Goal: Information Seeking & Learning: Check status

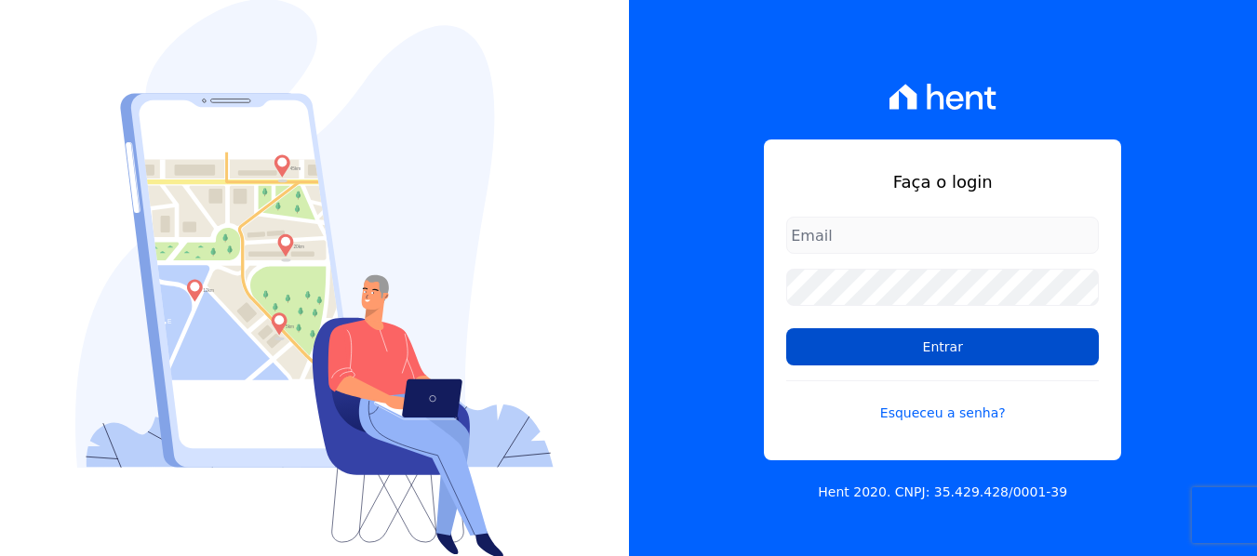
type input "simoneferreira@salgadoempreendimentos.com"
click at [928, 351] on input "Entrar" at bounding box center [942, 346] width 313 height 37
type input "[EMAIL_ADDRESS][DOMAIN_NAME]"
click at [948, 339] on input "Entrar" at bounding box center [942, 346] width 313 height 37
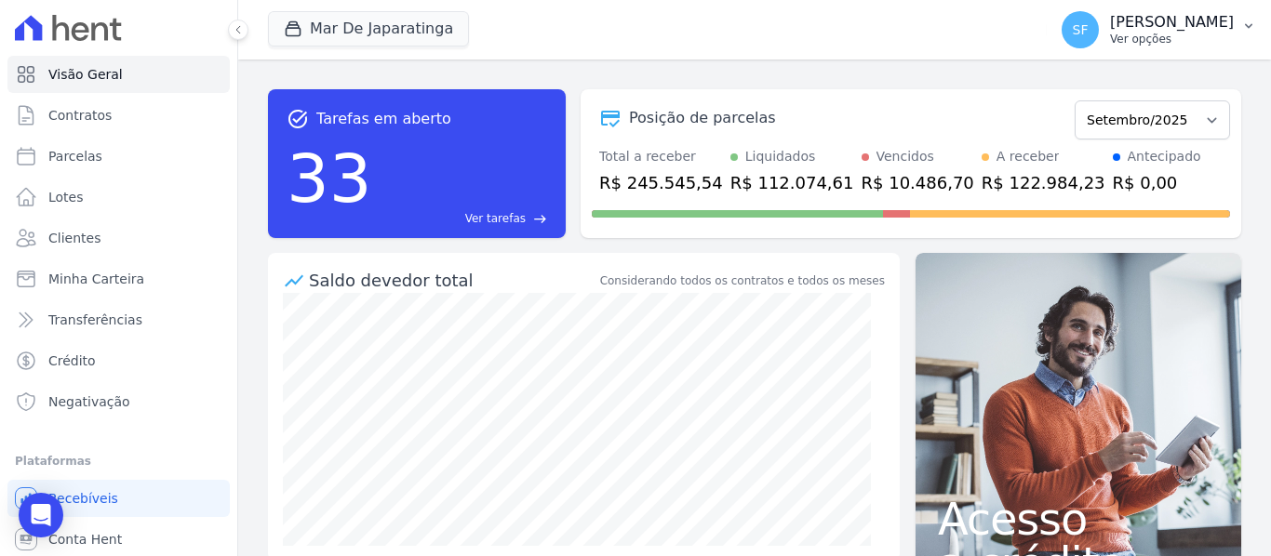
click at [1238, 34] on button "SF Simone Ferreira Ver opções" at bounding box center [1158, 30] width 224 height 52
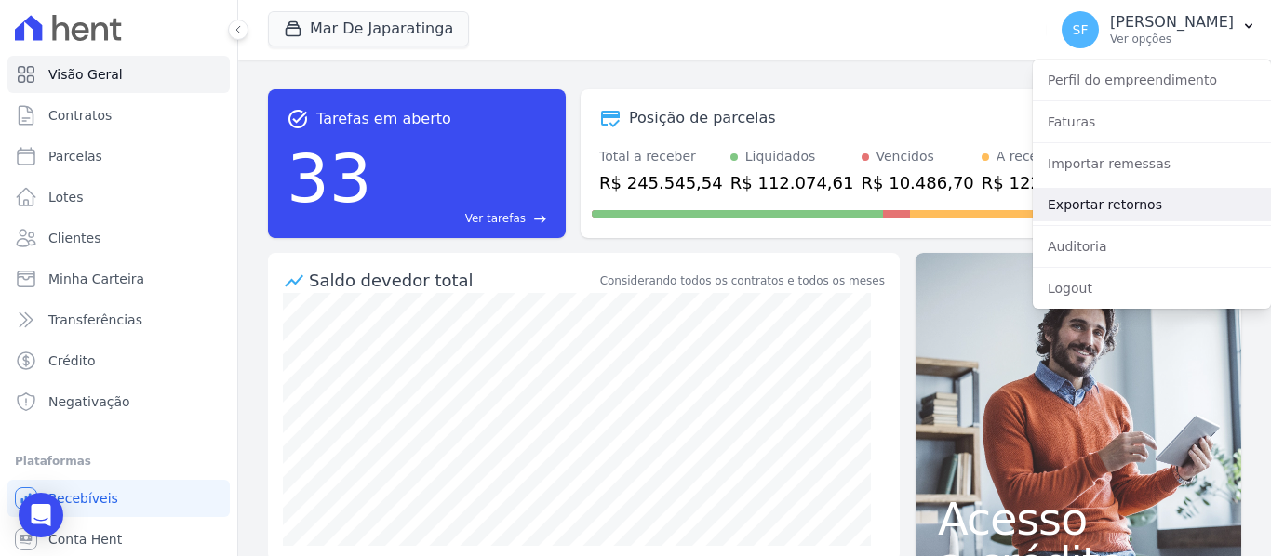
click at [1165, 218] on link "Exportar retornos" at bounding box center [1152, 204] width 238 height 33
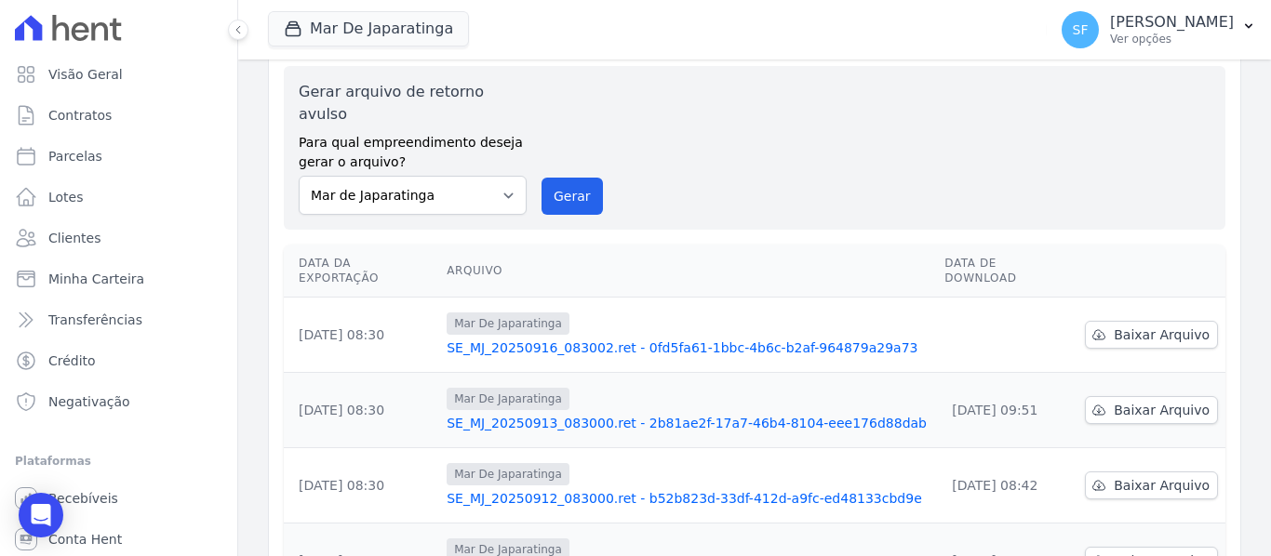
scroll to position [93, 0]
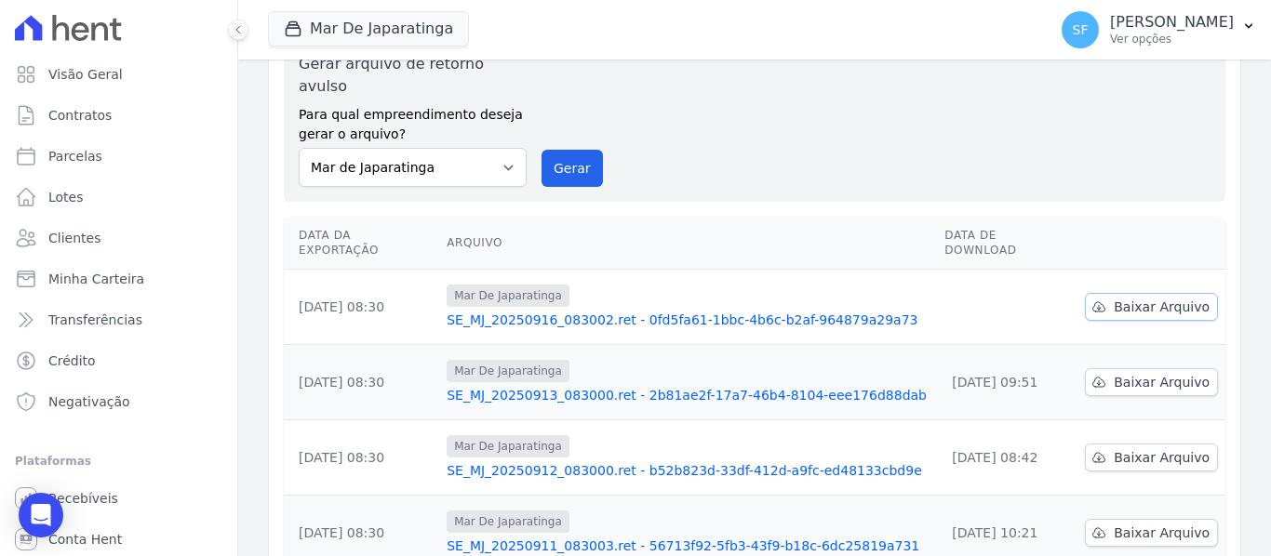
click at [1155, 298] on span "Baixar Arquivo" at bounding box center [1161, 307] width 96 height 19
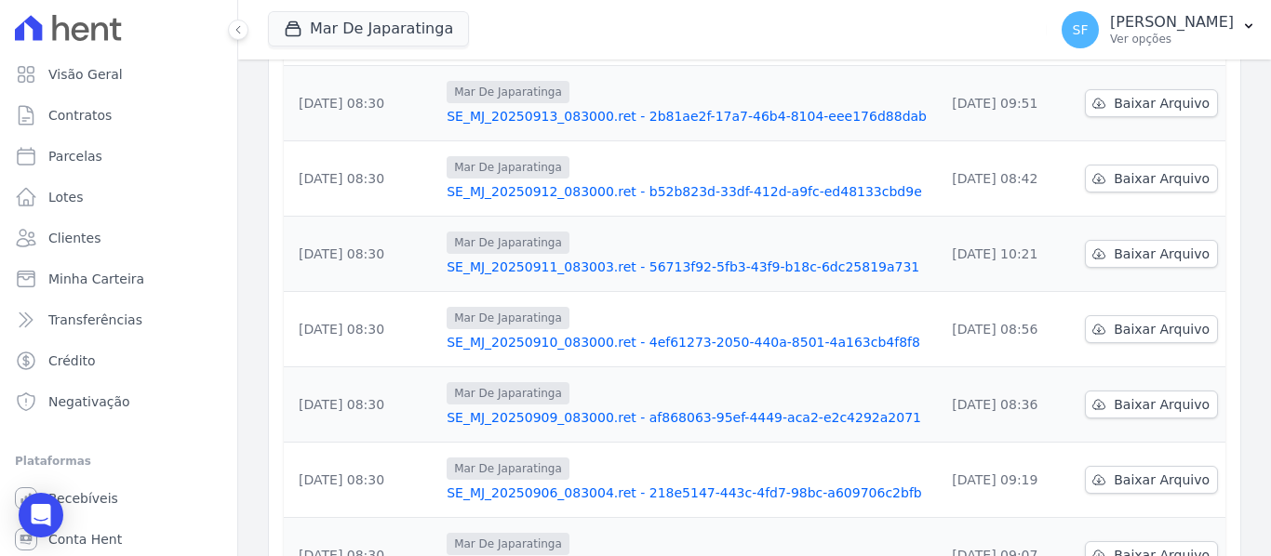
scroll to position [43, 0]
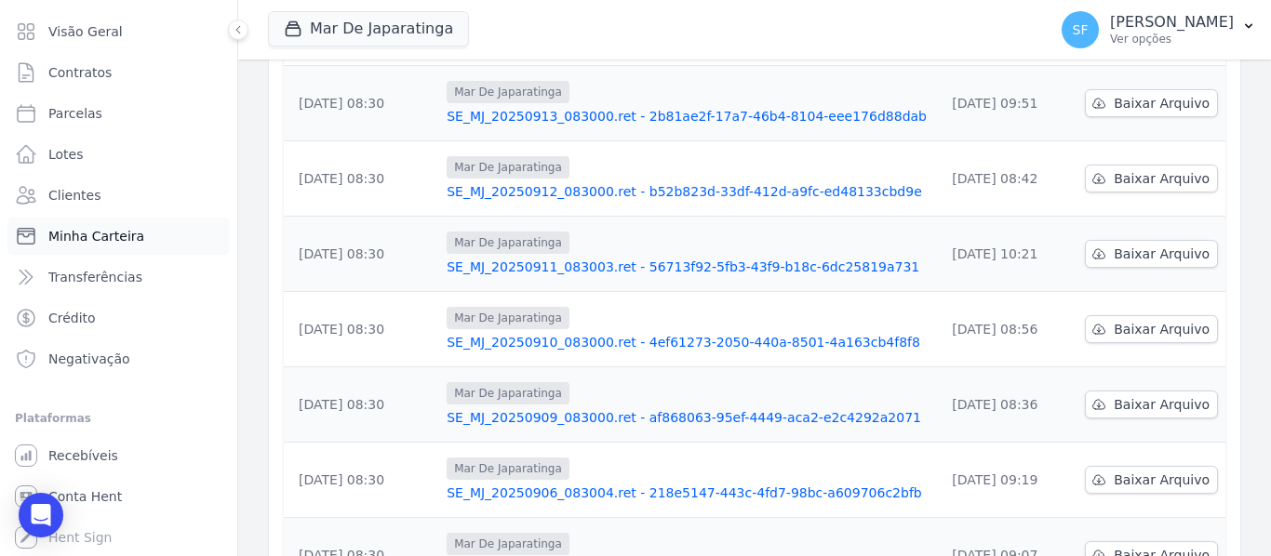
click at [127, 241] on span "Minha Carteira" at bounding box center [96, 236] width 96 height 19
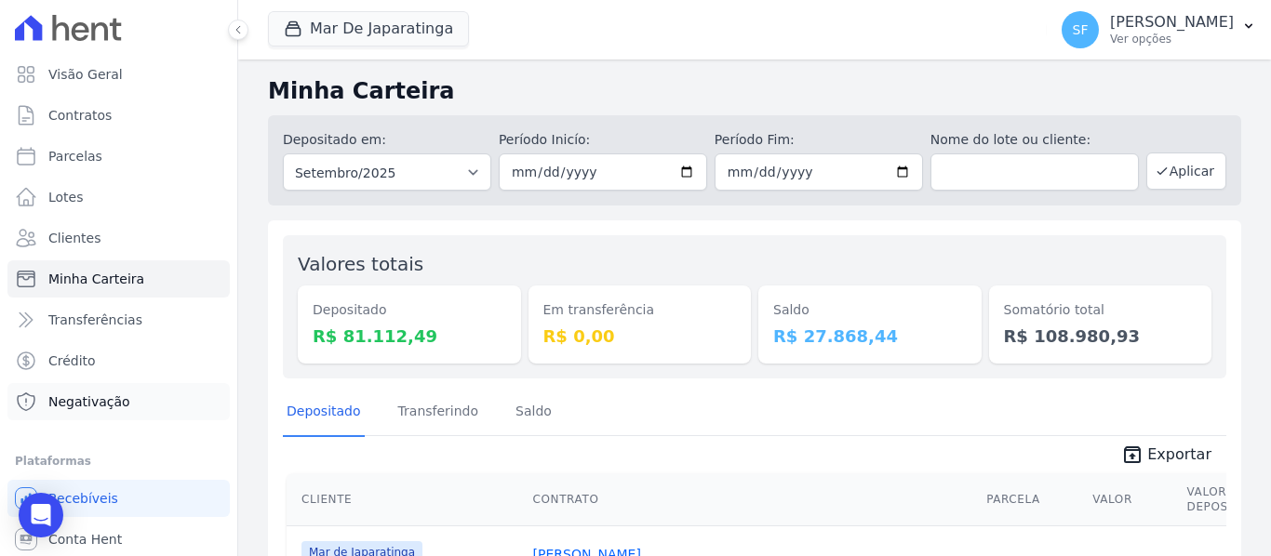
scroll to position [43, 0]
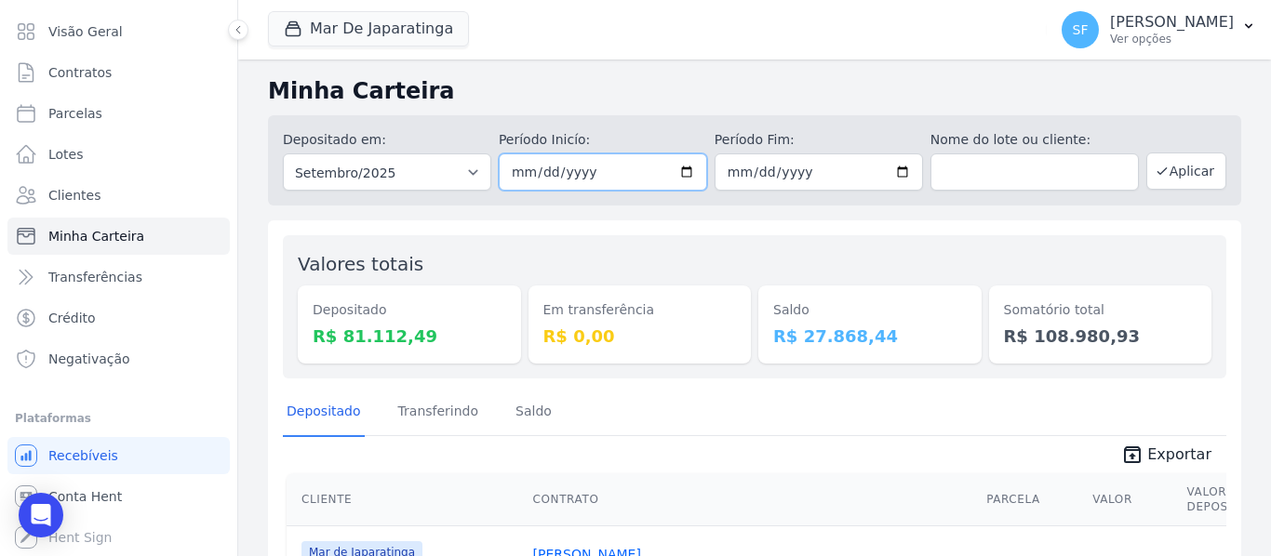
click at [676, 166] on input "2025-09-01" at bounding box center [603, 171] width 208 height 37
type input "[DATE]"
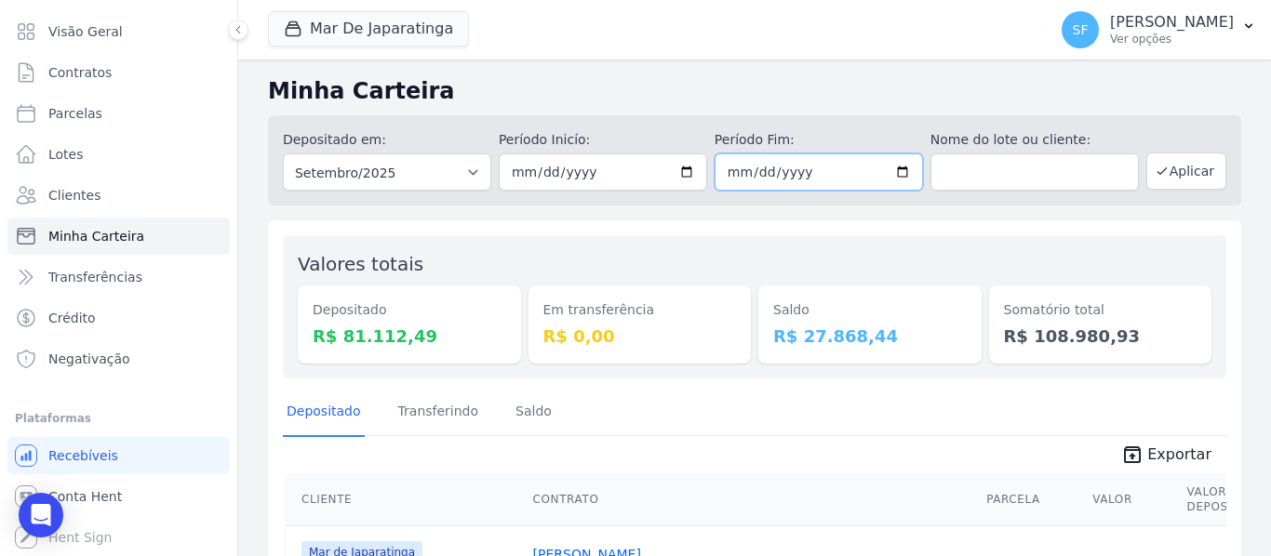
click at [892, 175] on input "2025-09-30" at bounding box center [818, 171] width 208 height 37
type input "[DATE]"
click at [1189, 176] on button "Aplicar" at bounding box center [1186, 171] width 80 height 37
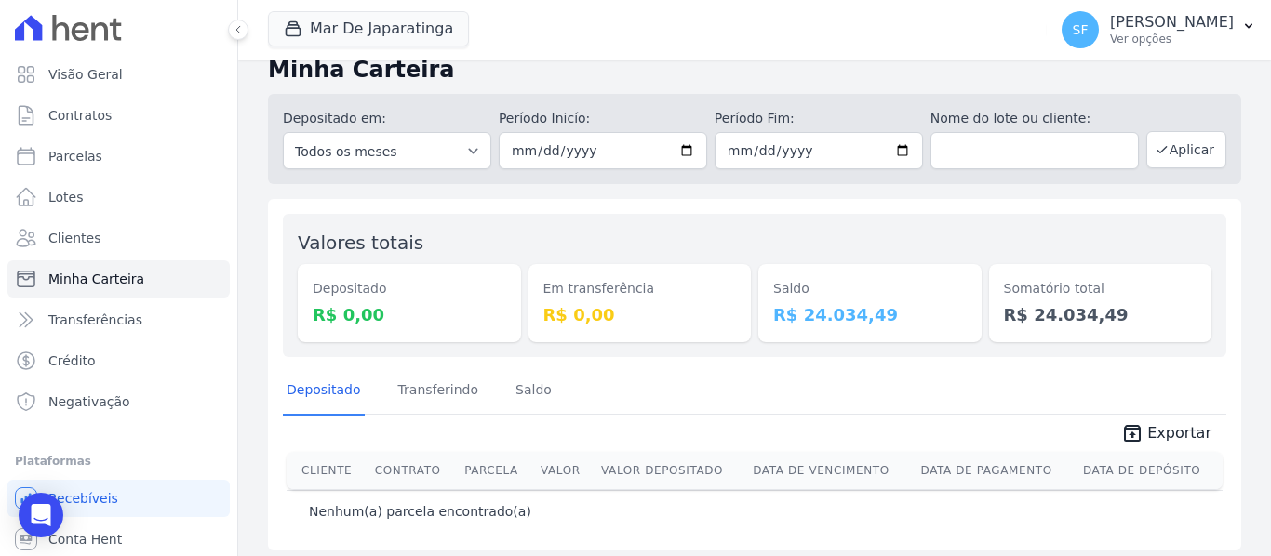
scroll to position [31, 0]
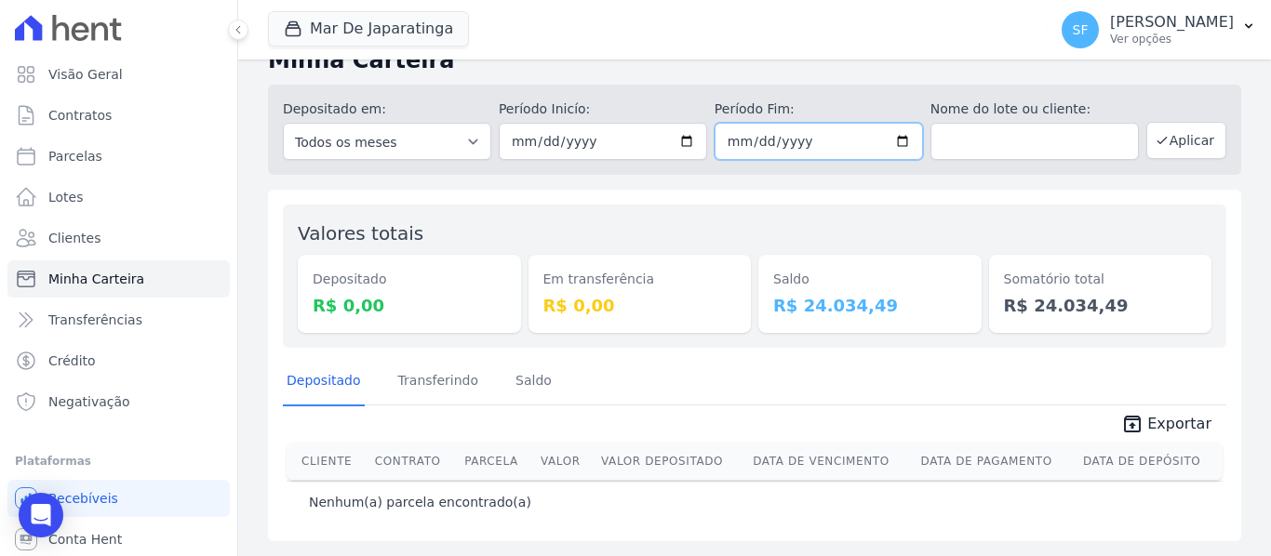
click at [889, 139] on input "[DATE]" at bounding box center [818, 141] width 208 height 37
type input "[DATE]"
click at [1168, 141] on button "Aplicar" at bounding box center [1186, 140] width 80 height 37
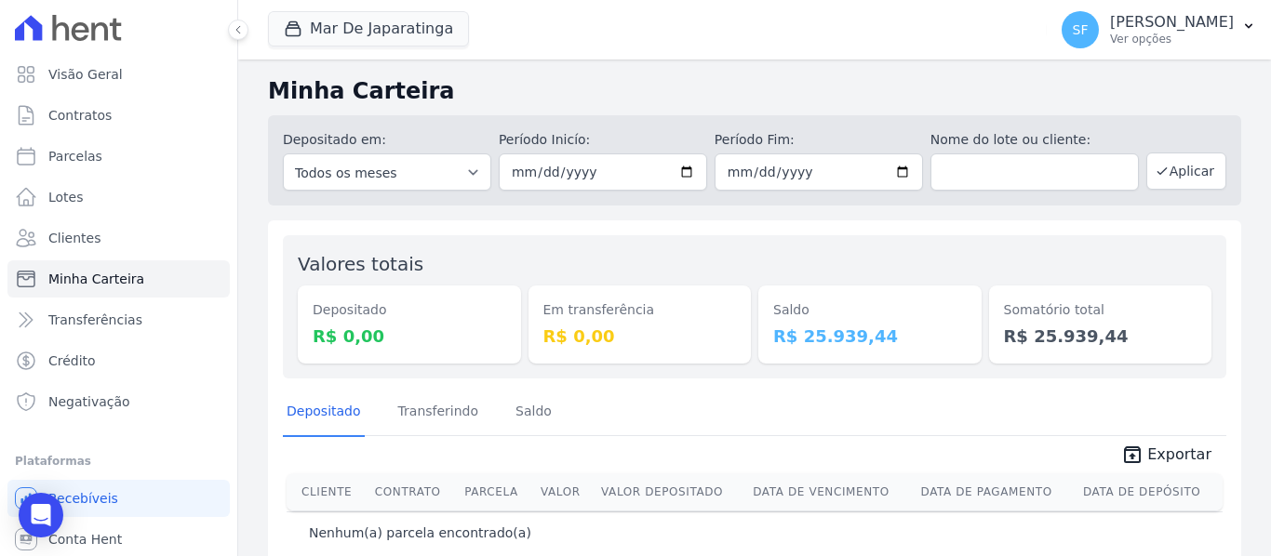
scroll to position [31, 0]
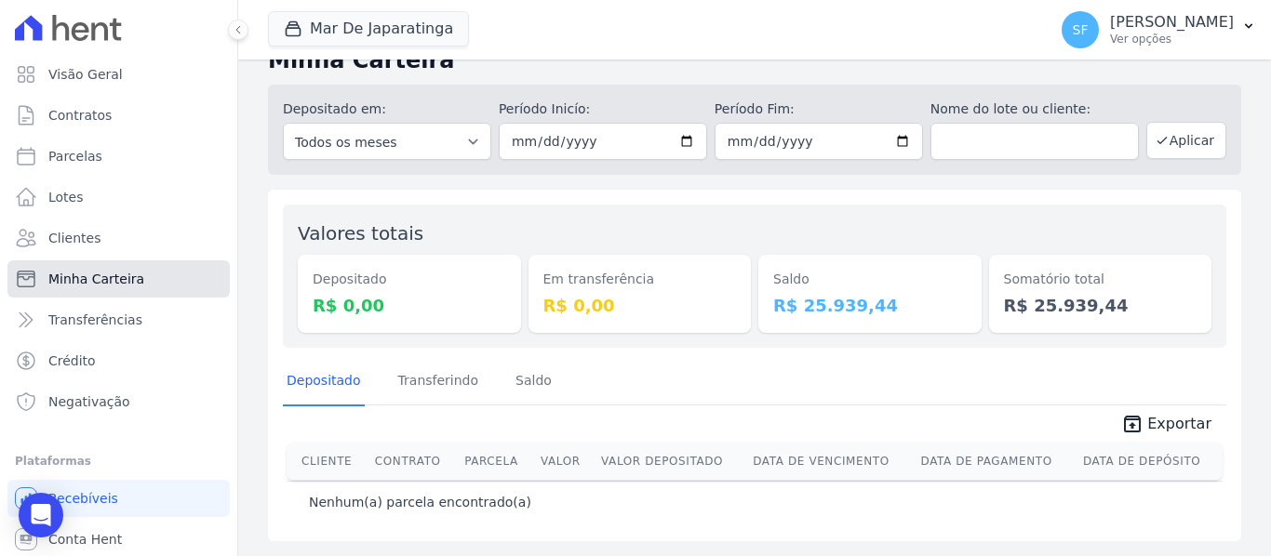
click at [109, 294] on link "Minha Carteira" at bounding box center [118, 278] width 222 height 37
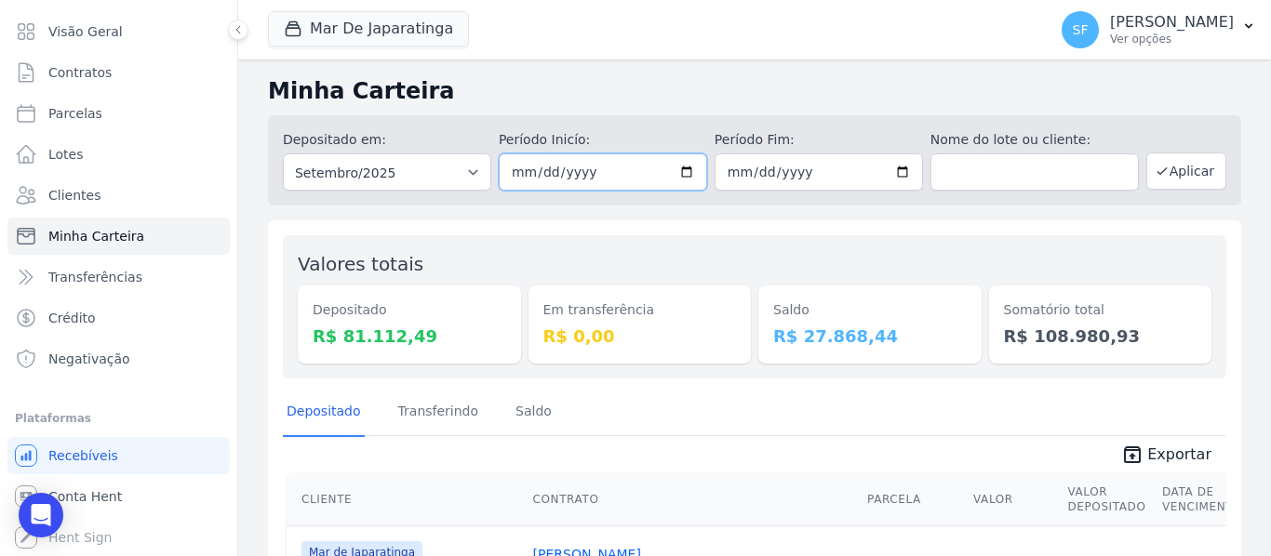
click at [679, 171] on input "2025-09-01" at bounding box center [603, 171] width 208 height 37
type input "[DATE]"
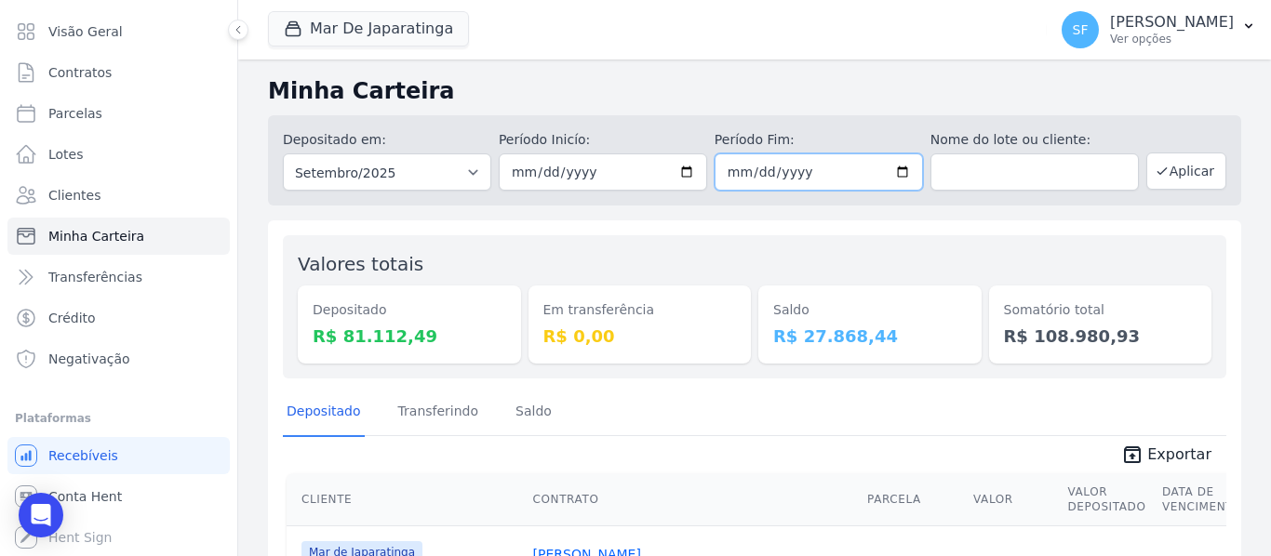
click at [896, 170] on input "2025-09-30" at bounding box center [818, 171] width 208 height 37
type input "[DATE]"
click at [994, 240] on div "Valores totais Depositado R$ 81.112,49 Em transferência R$ 0,00 Saldo R$ 27.868…" at bounding box center [754, 306] width 943 height 143
click at [1183, 167] on button "Aplicar" at bounding box center [1186, 171] width 80 height 37
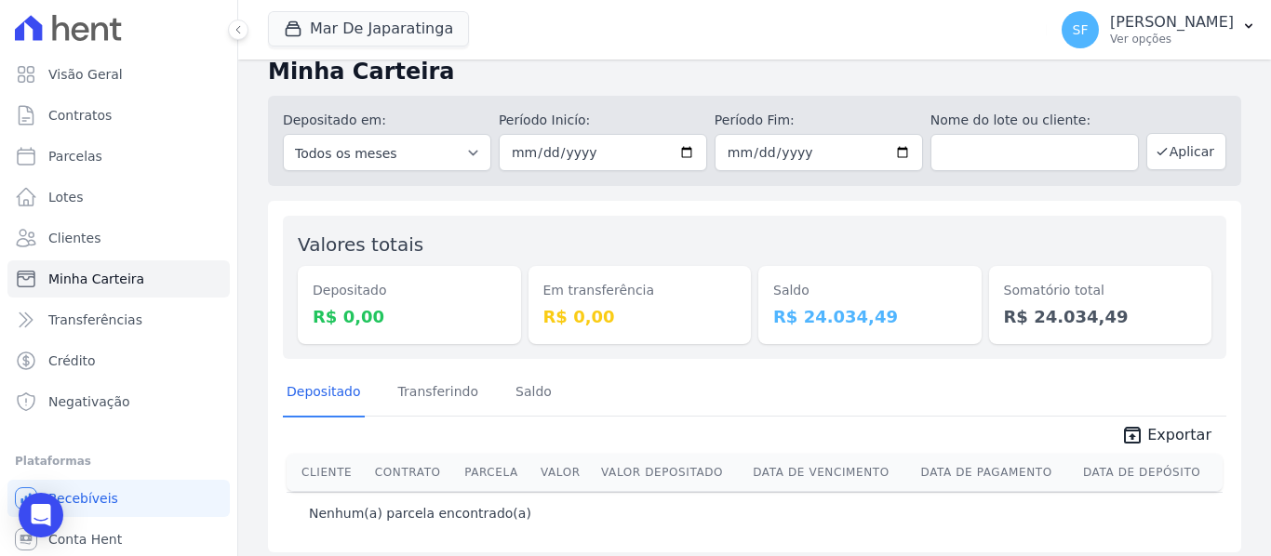
scroll to position [31, 0]
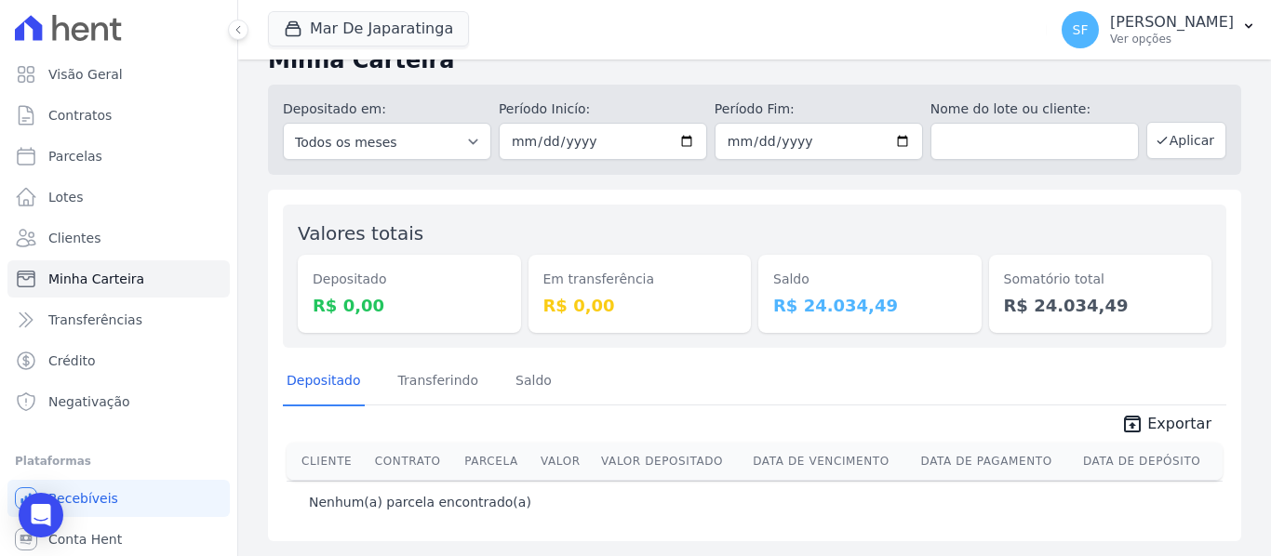
click at [949, 373] on div "Depositado Transferindo [GEOGRAPHIC_DATA]" at bounding box center [754, 382] width 943 height 46
click at [703, 390] on div "Depositado Transferindo Saldo" at bounding box center [754, 382] width 943 height 46
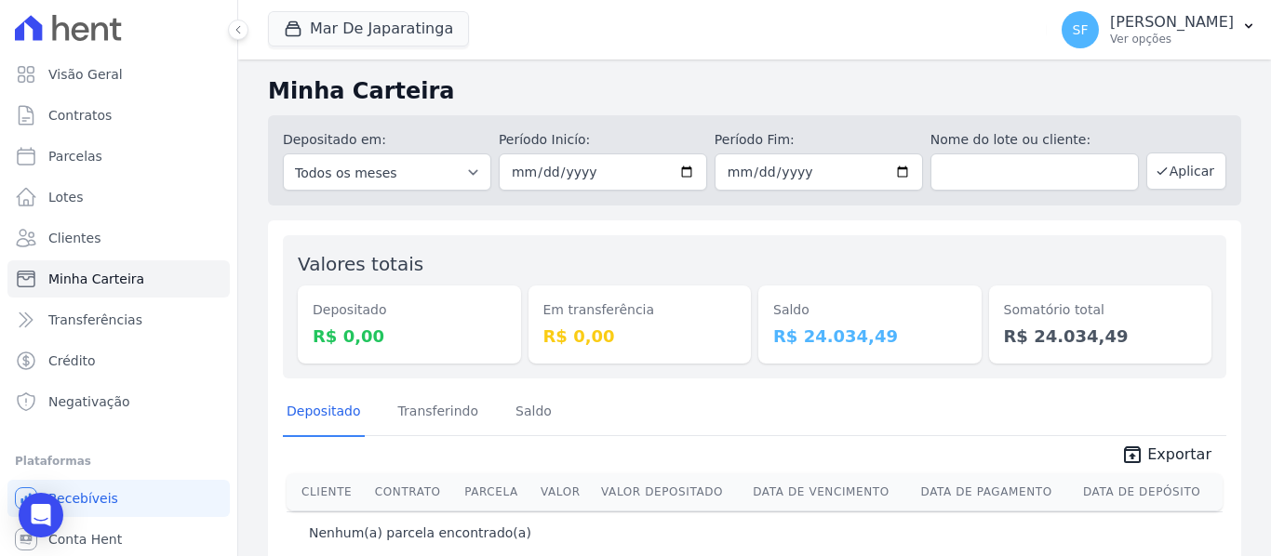
scroll to position [31, 0]
click at [72, 246] on span "Clientes" at bounding box center [74, 238] width 52 height 19
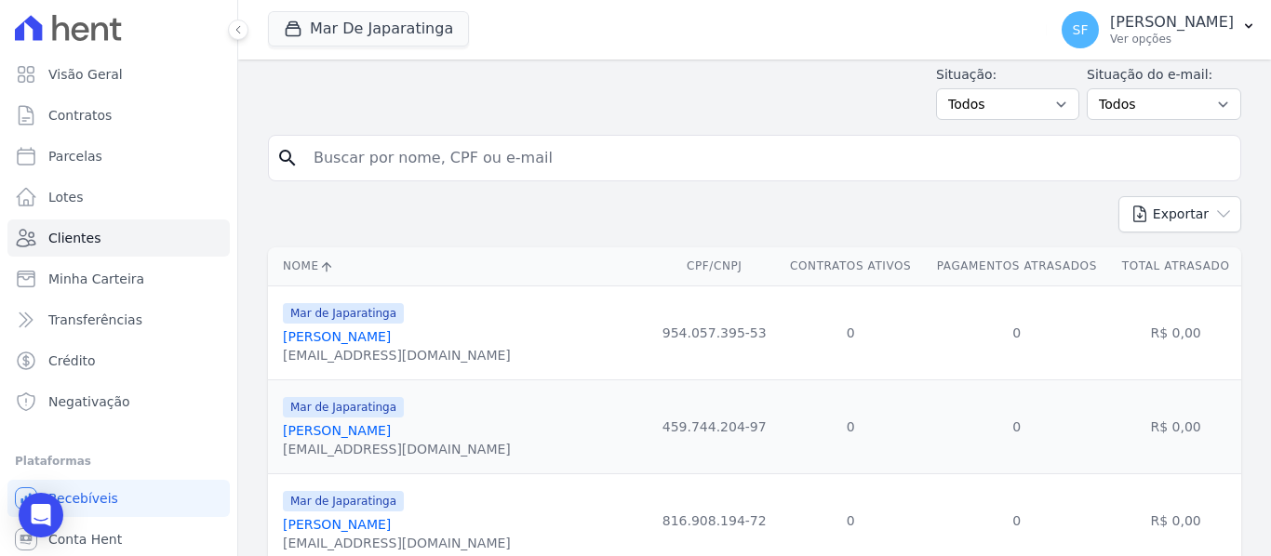
scroll to position [93, 0]
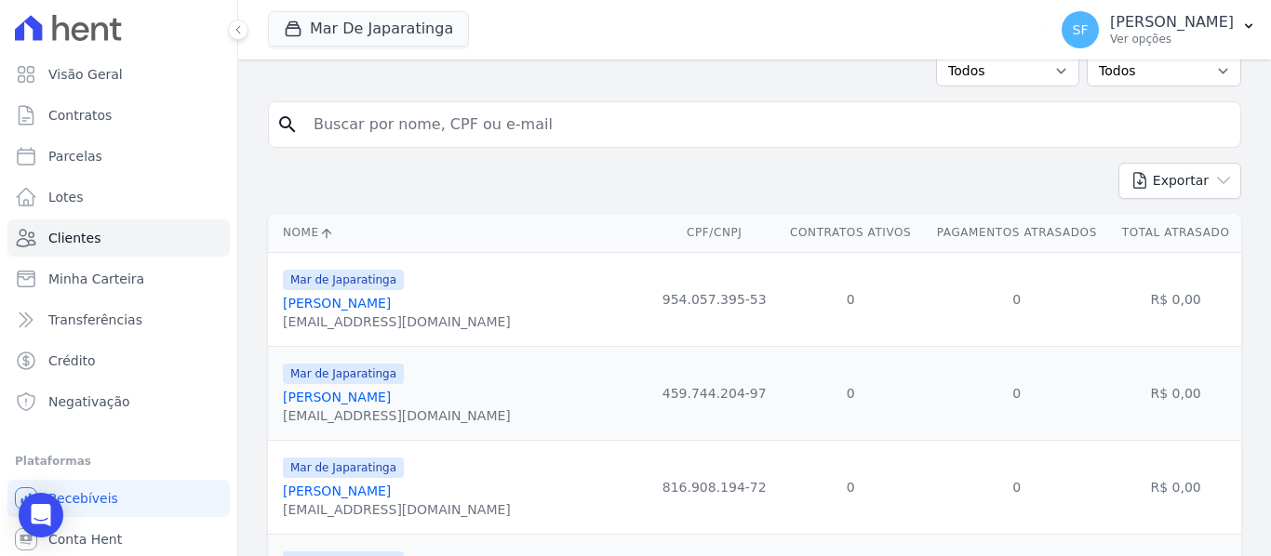
click at [519, 129] on input "search" at bounding box center [767, 124] width 930 height 37
type input "[PERSON_NAME]"
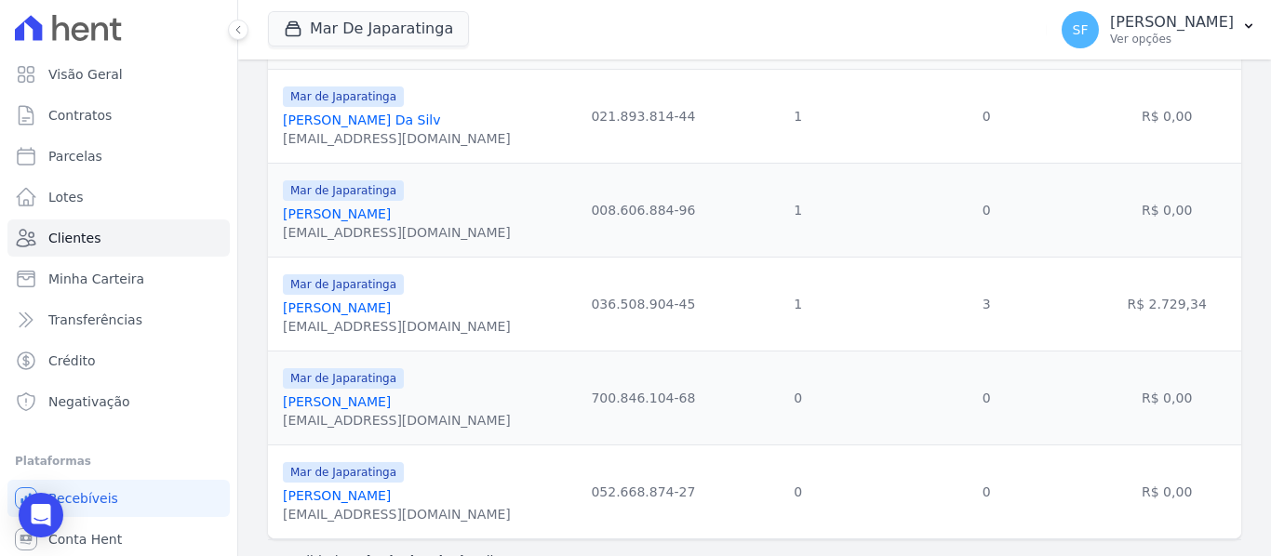
scroll to position [465, 0]
click at [391, 305] on link "[PERSON_NAME]" at bounding box center [337, 307] width 108 height 15
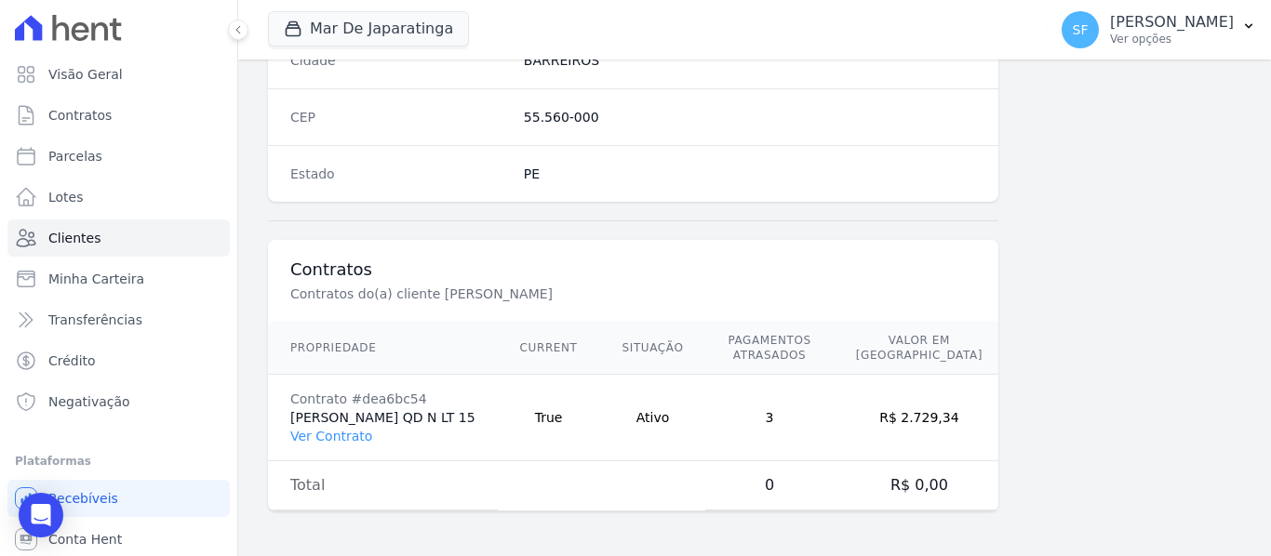
scroll to position [1213, 0]
click at [360, 429] on link "Ver Contrato" at bounding box center [331, 436] width 82 height 15
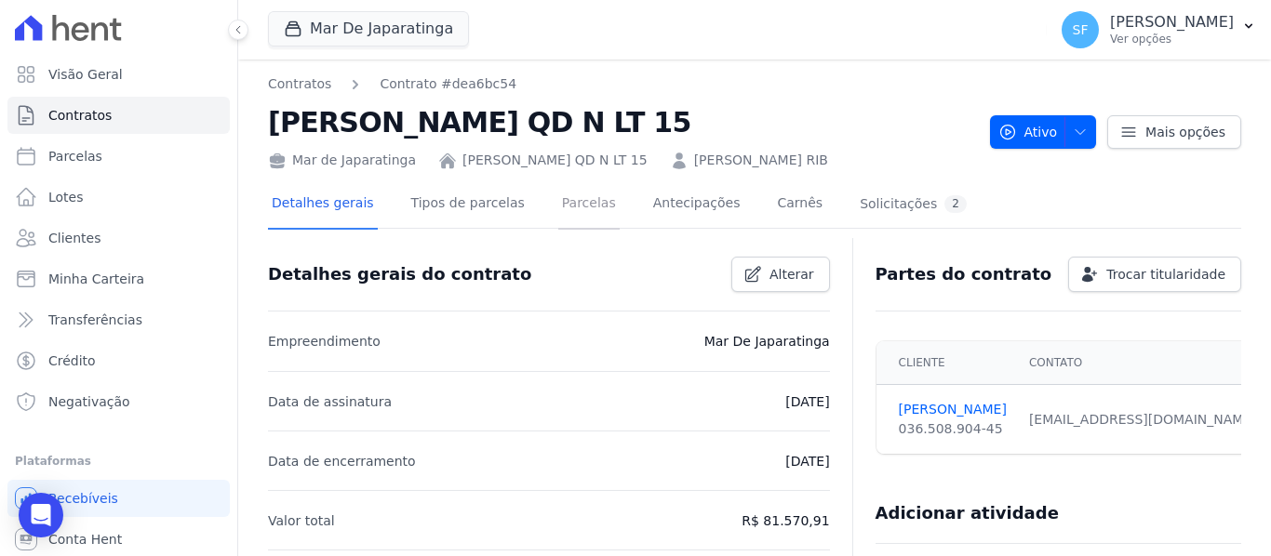
click at [566, 225] on link "Parcelas" at bounding box center [588, 204] width 61 height 49
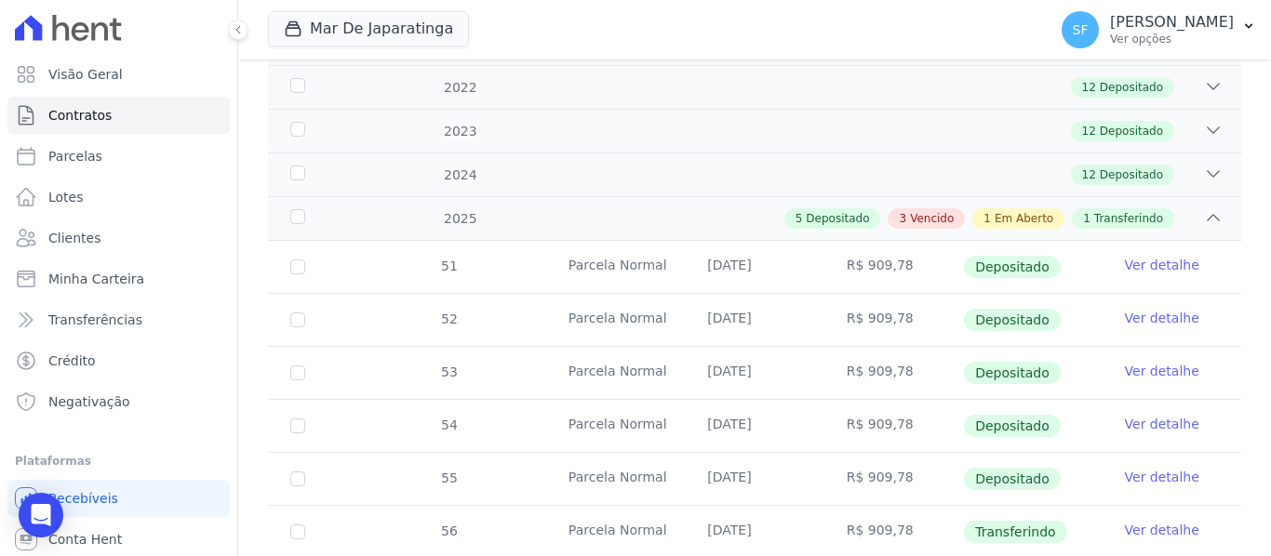
scroll to position [340, 0]
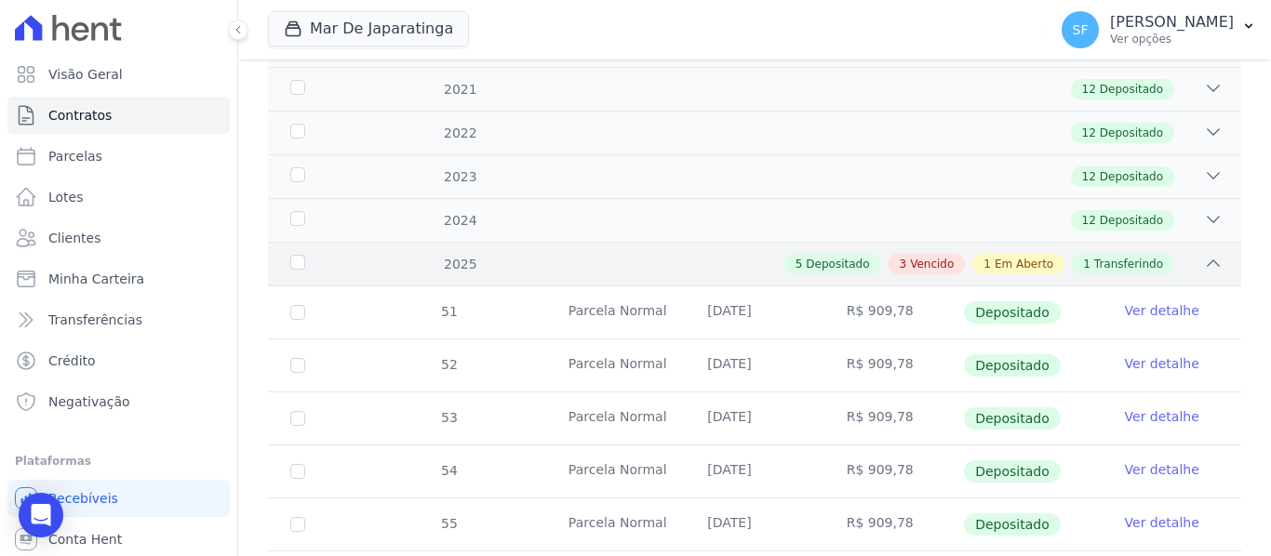
click at [1021, 273] on span "Em Aberto" at bounding box center [1023, 264] width 59 height 17
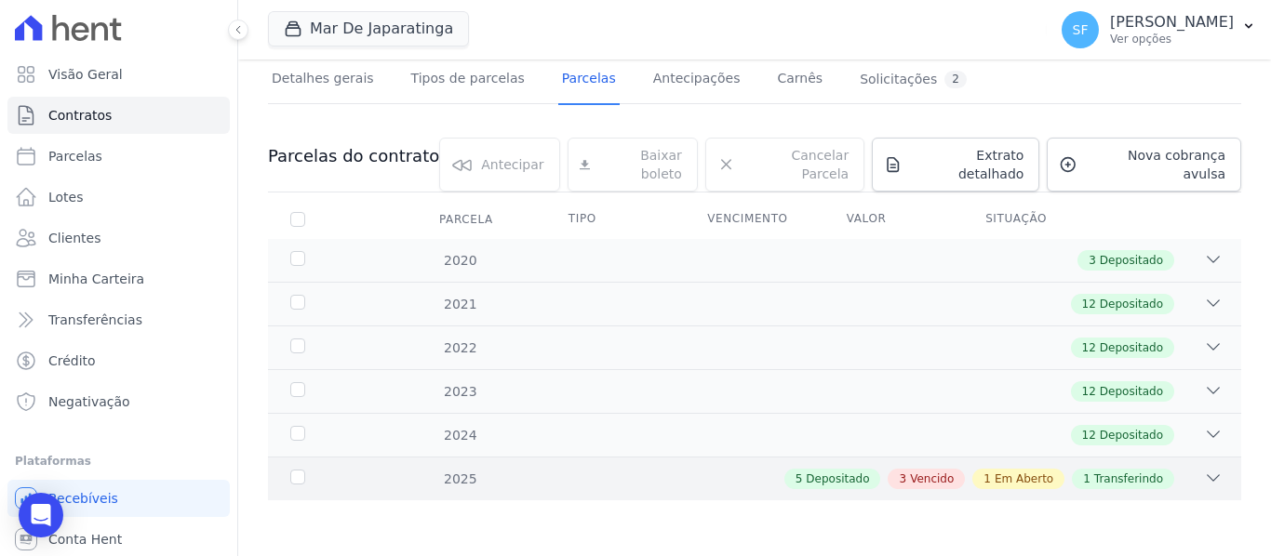
scroll to position [137, 0]
click at [1005, 489] on div "2025 5 Depositado 3 Vencido 1 Em Aberto 1 Transferindo" at bounding box center [754, 479] width 973 height 44
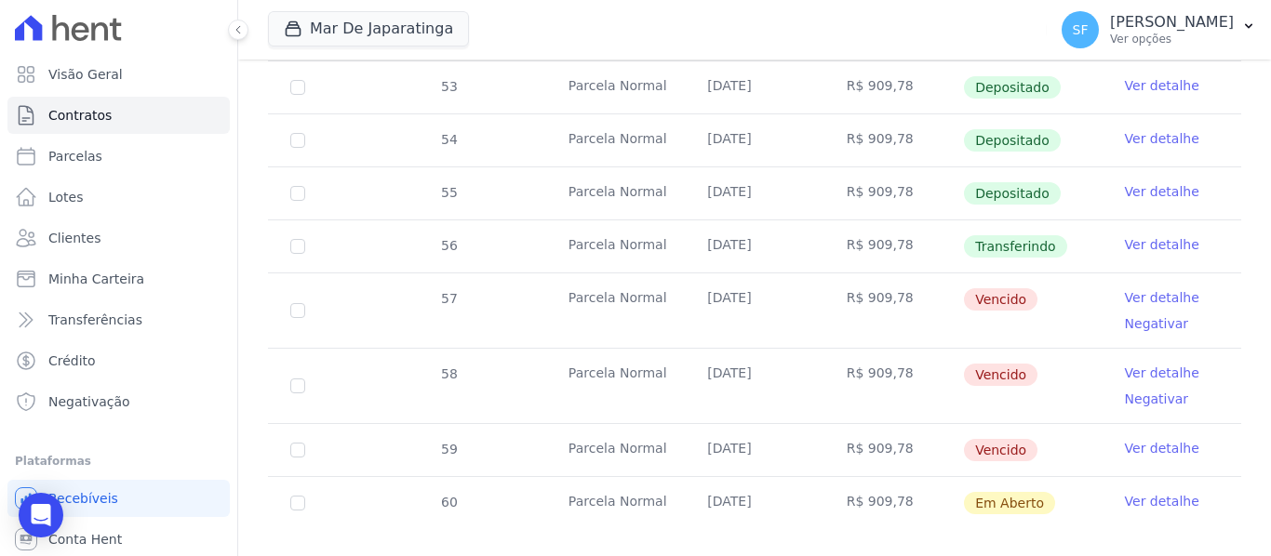
scroll to position [712, 0]
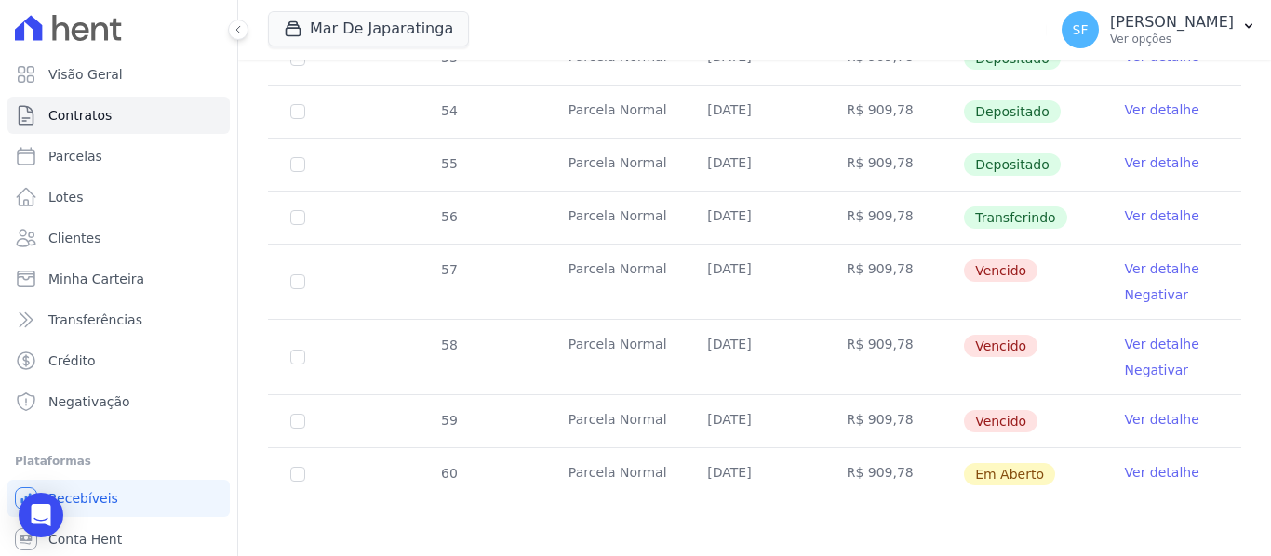
click at [1145, 268] on link "Ver detalhe" at bounding box center [1162, 269] width 74 height 19
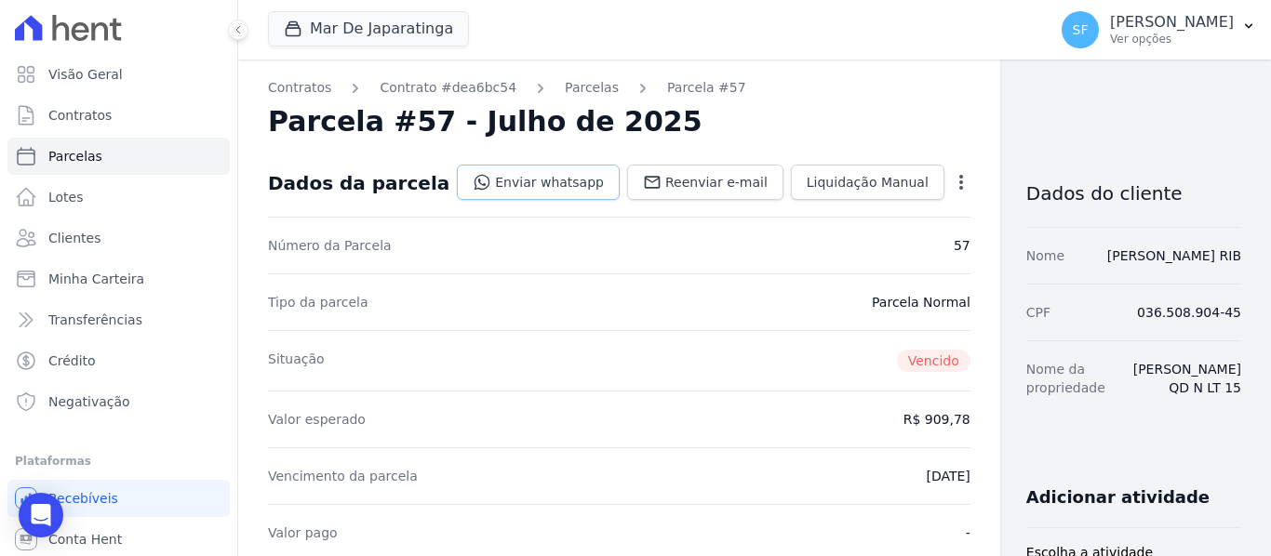
click at [476, 188] on link "Enviar whatsapp" at bounding box center [538, 182] width 163 height 35
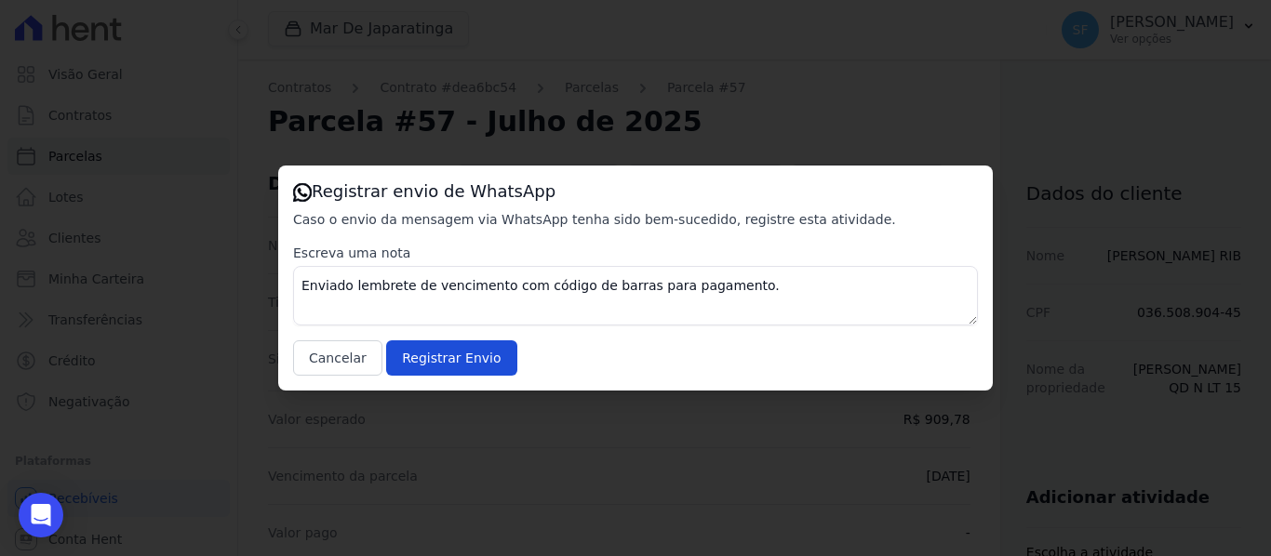
click at [465, 415] on div "Registrar envio de WhatsApp Caso o envio da mensagem via WhatsApp tenha sido be…" at bounding box center [635, 278] width 1271 height 556
click at [462, 414] on div "Registrar envio de WhatsApp Caso o envio da mensagem via WhatsApp tenha sido be…" at bounding box center [635, 278] width 1271 height 556
click at [341, 353] on button "Cancelar" at bounding box center [337, 357] width 89 height 35
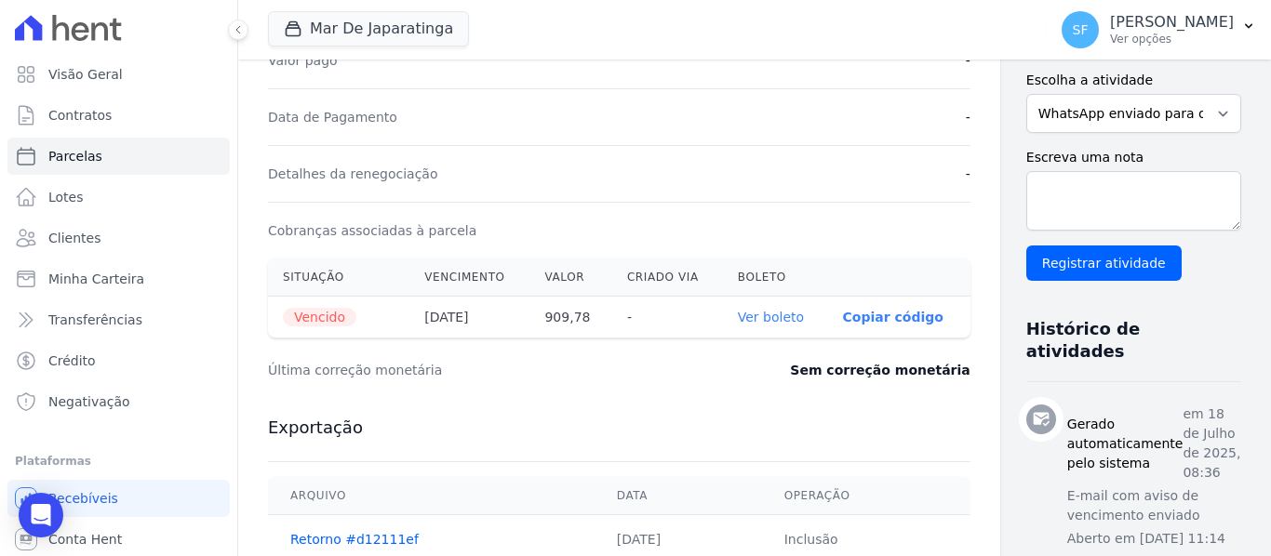
scroll to position [279, 0]
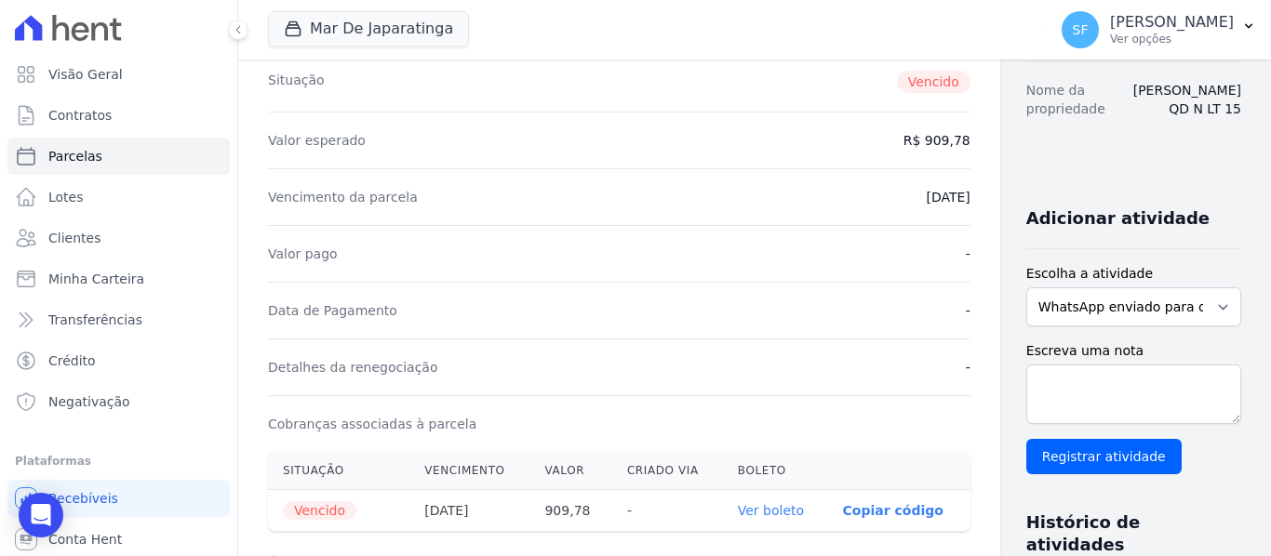
click at [738, 513] on link "Ver boleto" at bounding box center [771, 510] width 66 height 15
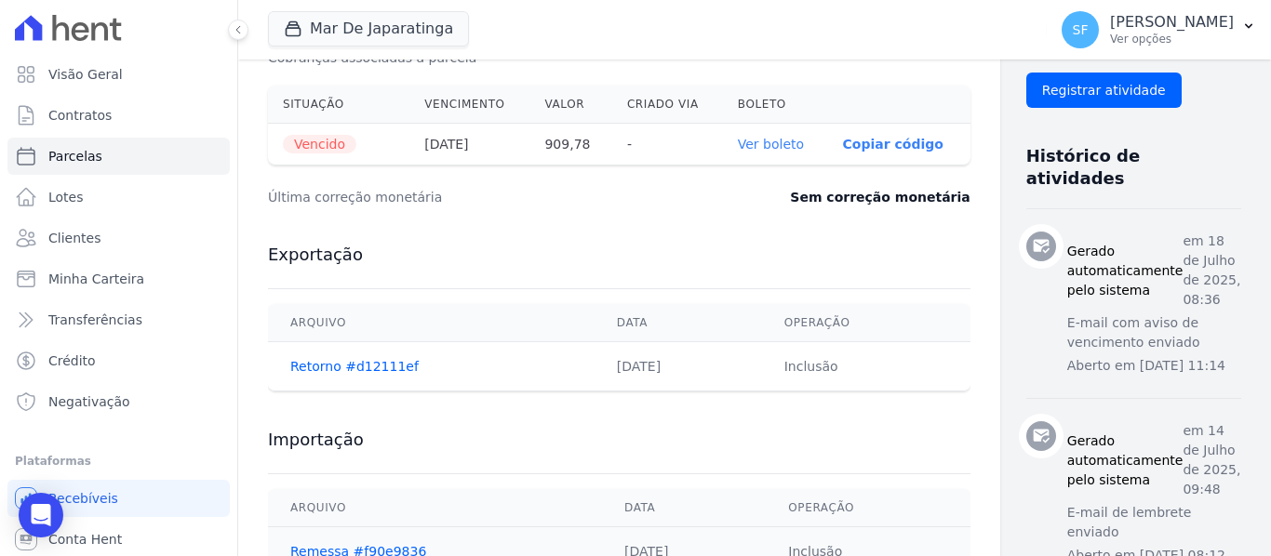
scroll to position [558, 0]
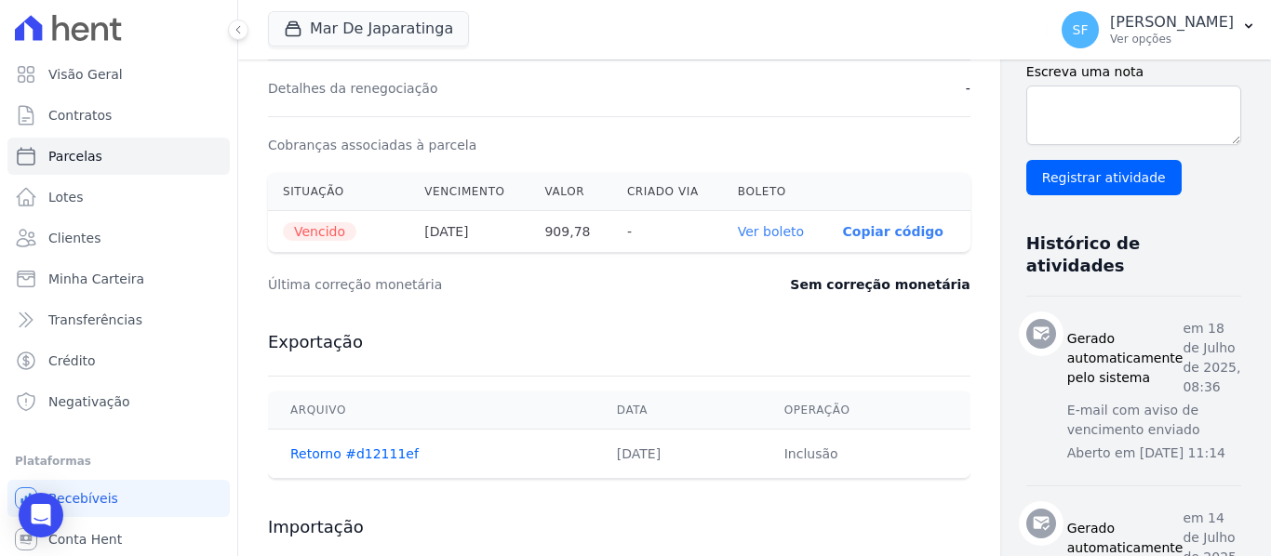
click at [738, 231] on link "Ver boleto" at bounding box center [771, 231] width 66 height 15
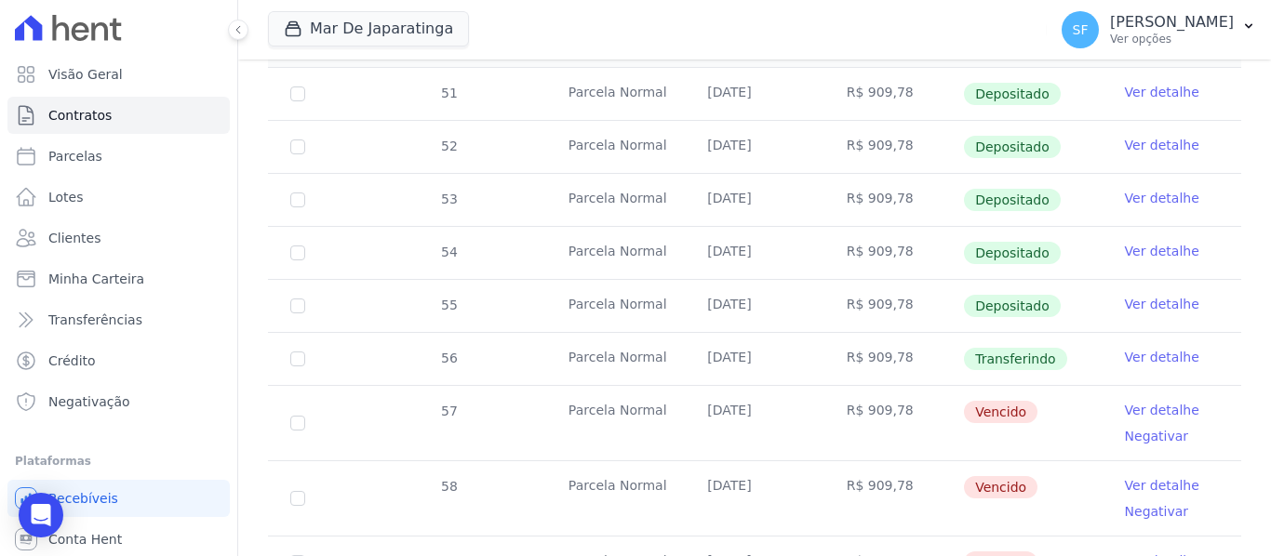
scroll to position [651, 0]
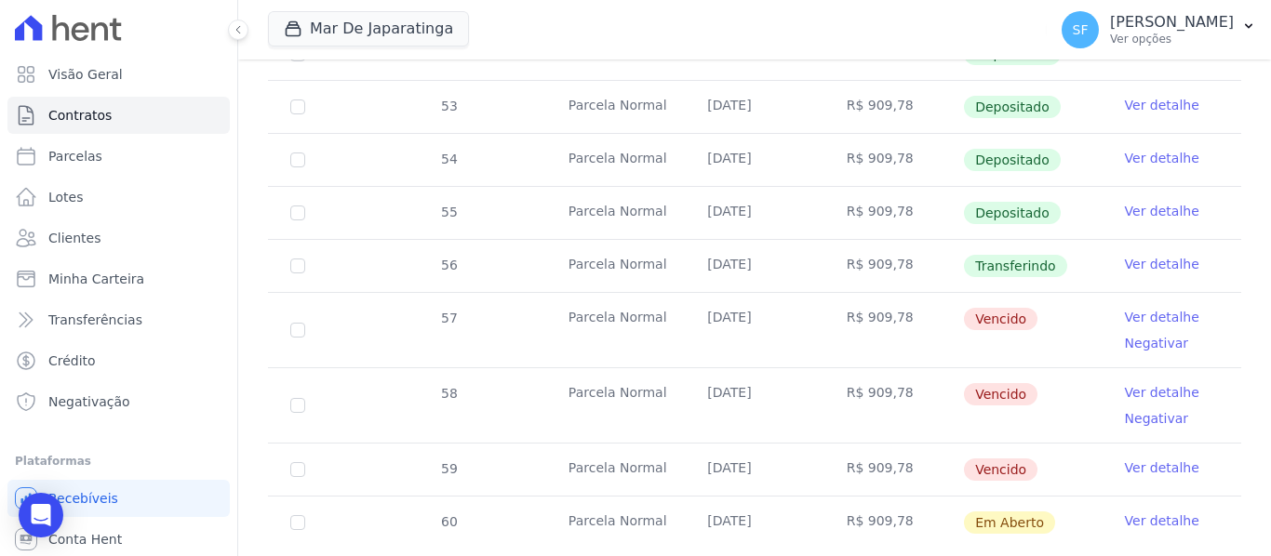
click at [1139, 273] on link "Ver detalhe" at bounding box center [1162, 264] width 74 height 19
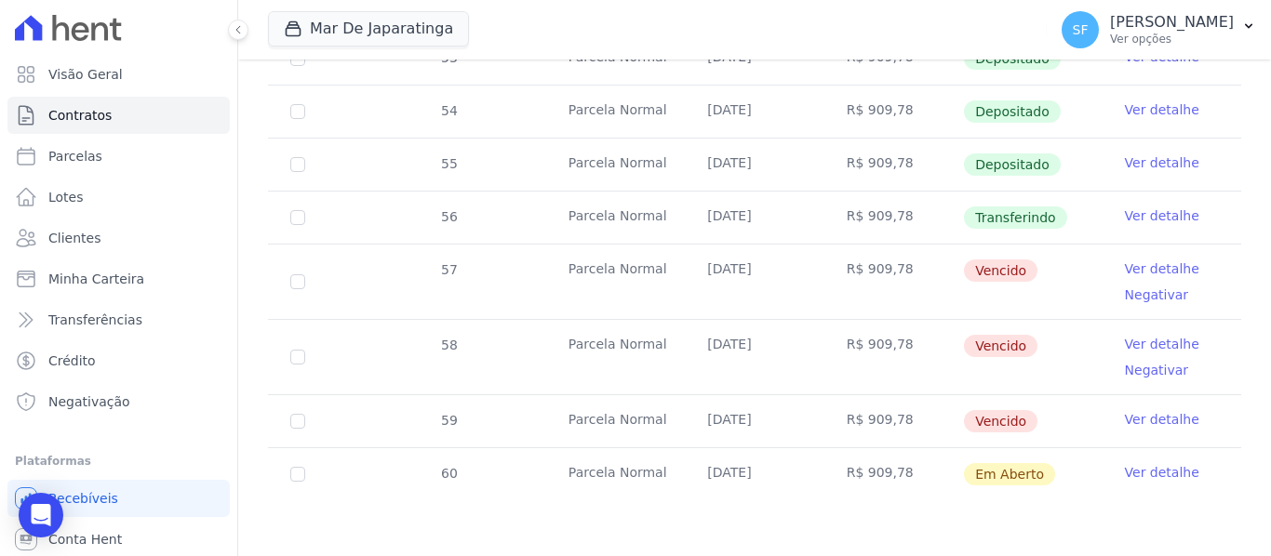
click at [1159, 221] on link "Ver detalhe" at bounding box center [1162, 216] width 74 height 19
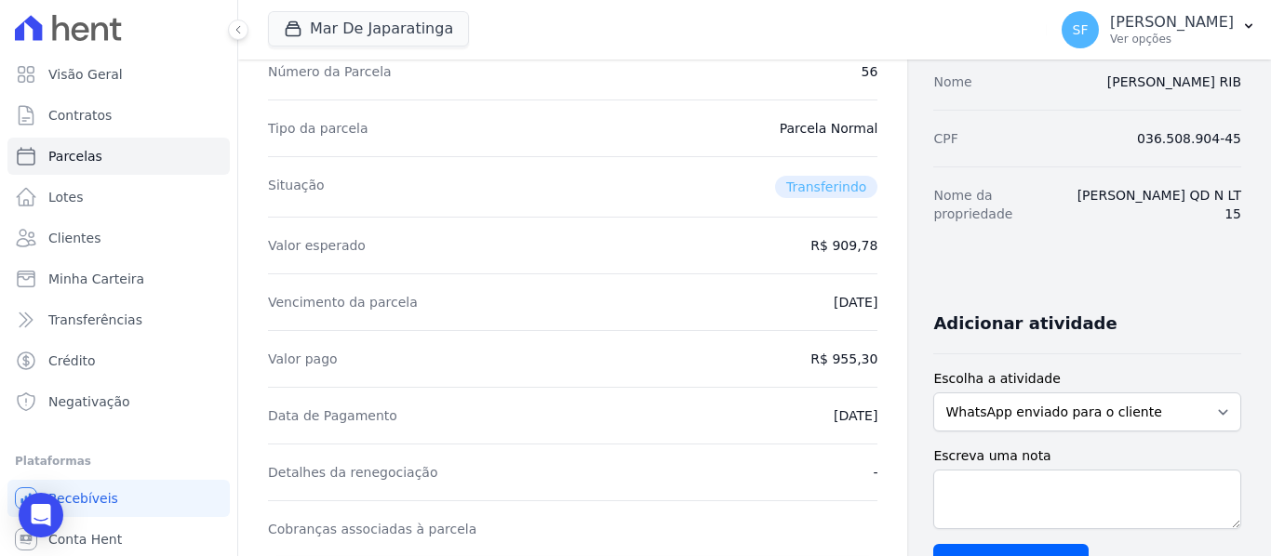
scroll to position [186, 0]
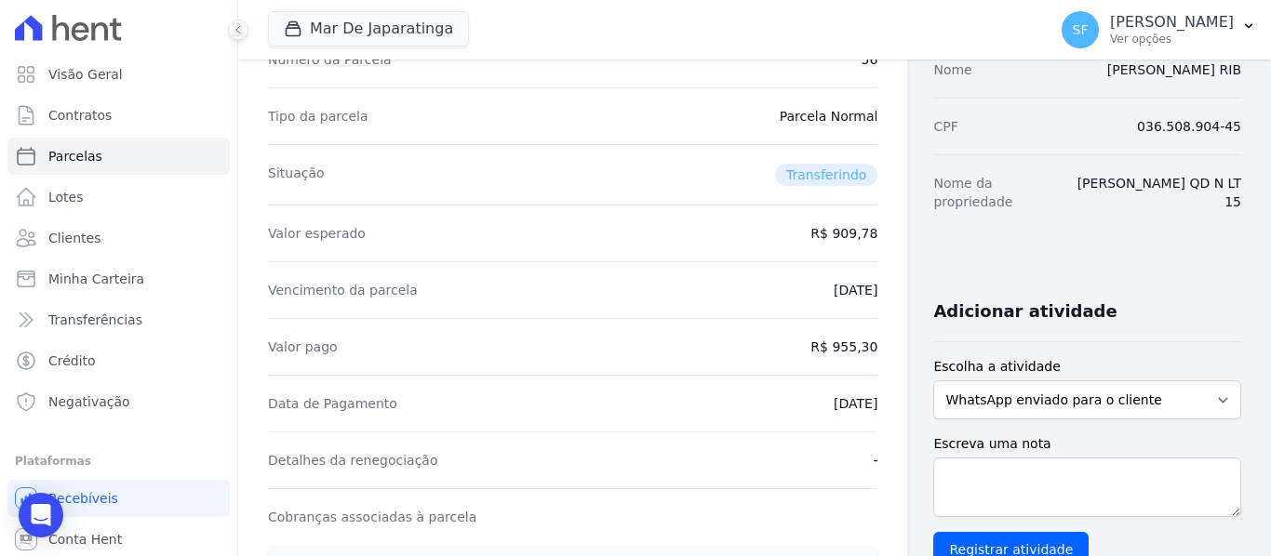
click at [698, 261] on div "Vencimento da parcela [DATE]" at bounding box center [572, 289] width 609 height 57
